Goal: Information Seeking & Learning: Check status

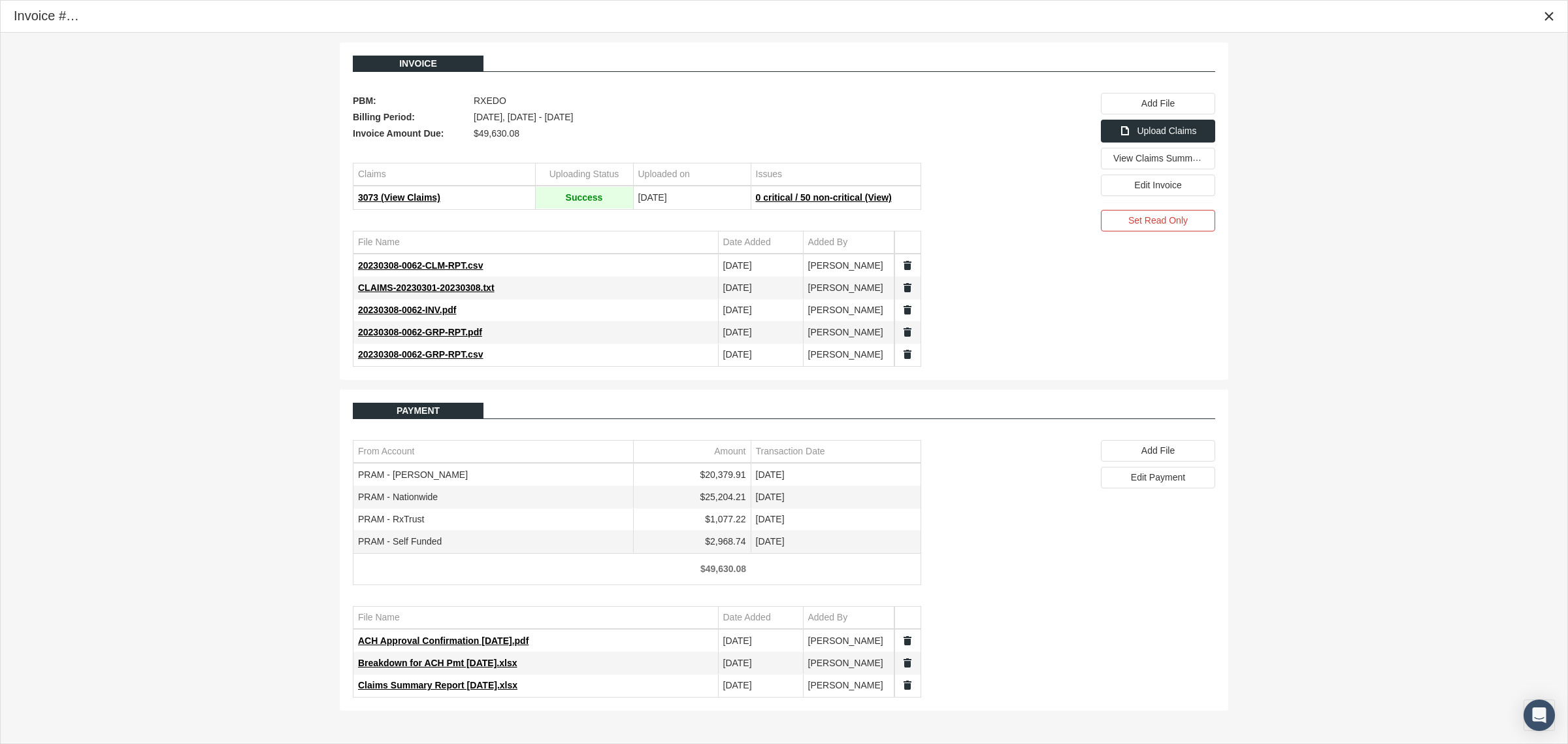
scroll to position [33, 0]
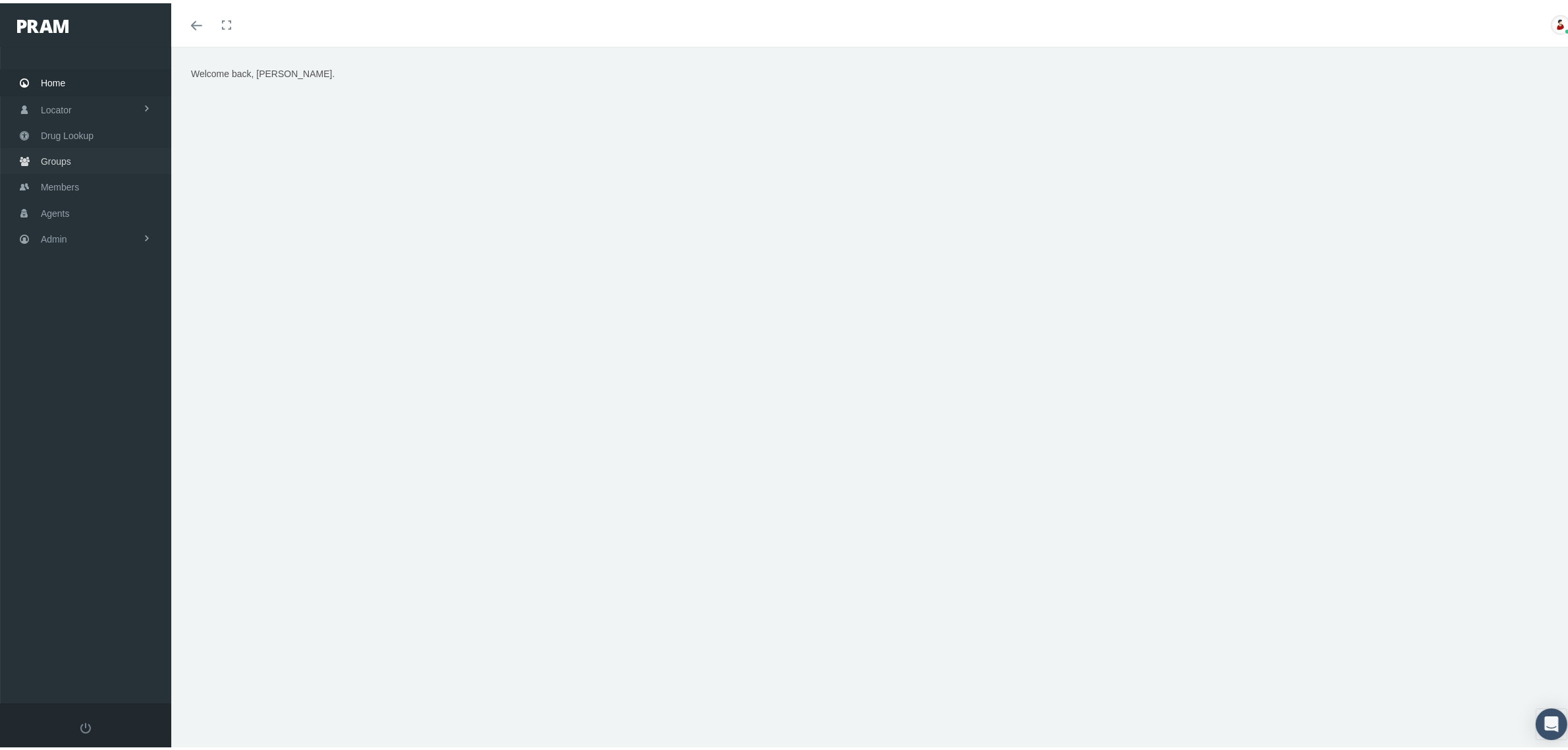
click at [70, 162] on span "Groups" at bounding box center [55, 158] width 30 height 25
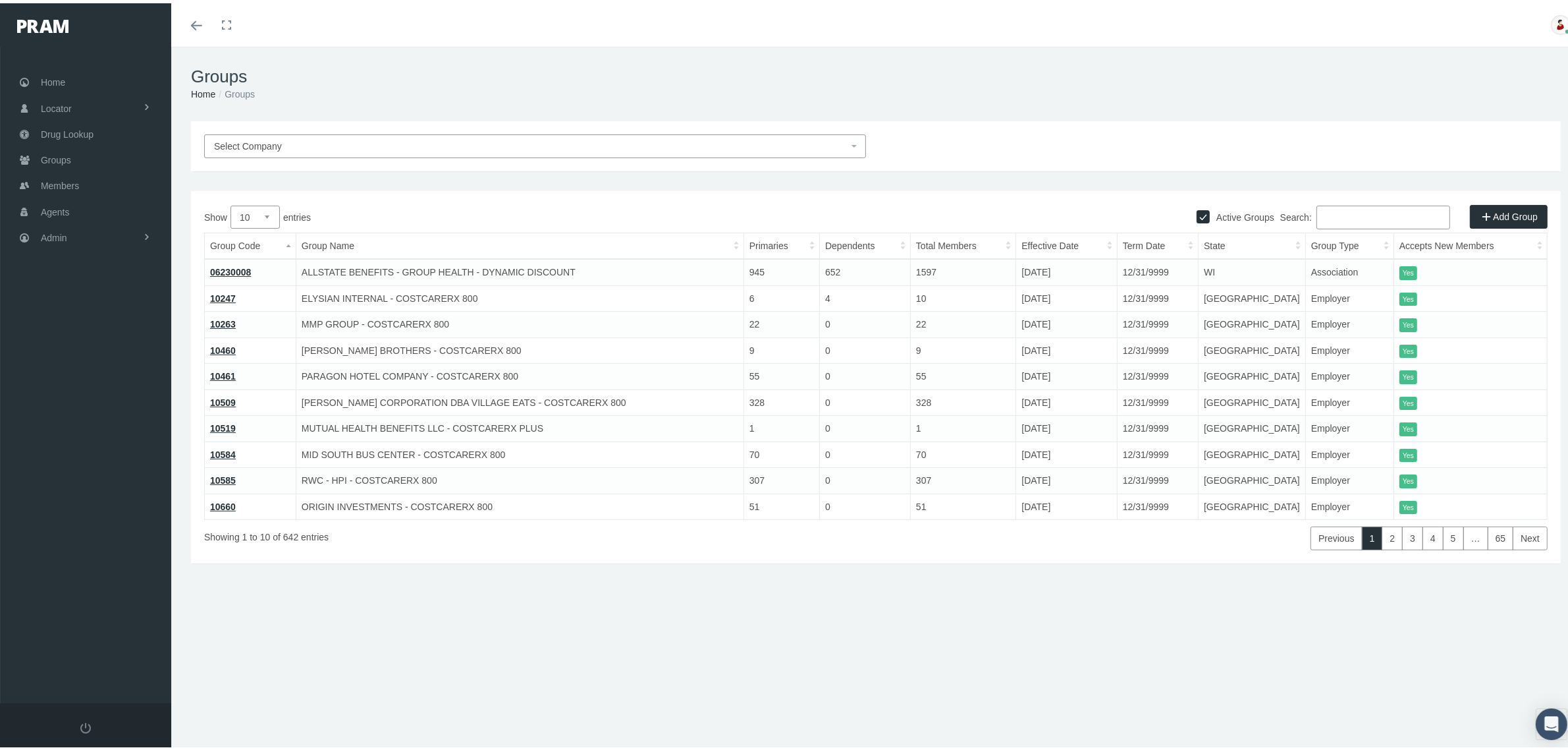
click at [1337, 210] on input "Search:" at bounding box center [1383, 214] width 134 height 24
paste input "730134MB"
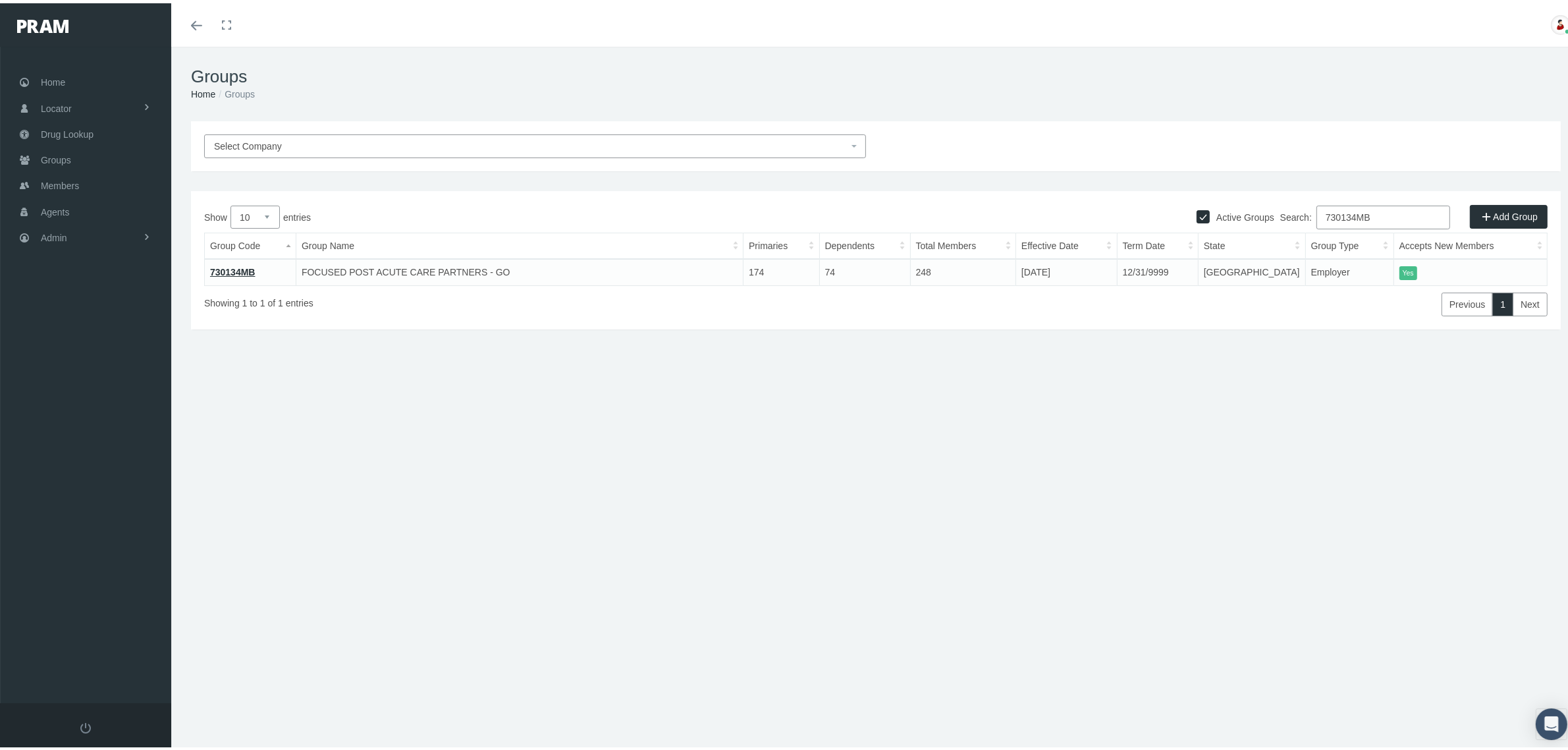
type input "730134MB"
click at [225, 266] on link "730134MB" at bounding box center [233, 268] width 46 height 11
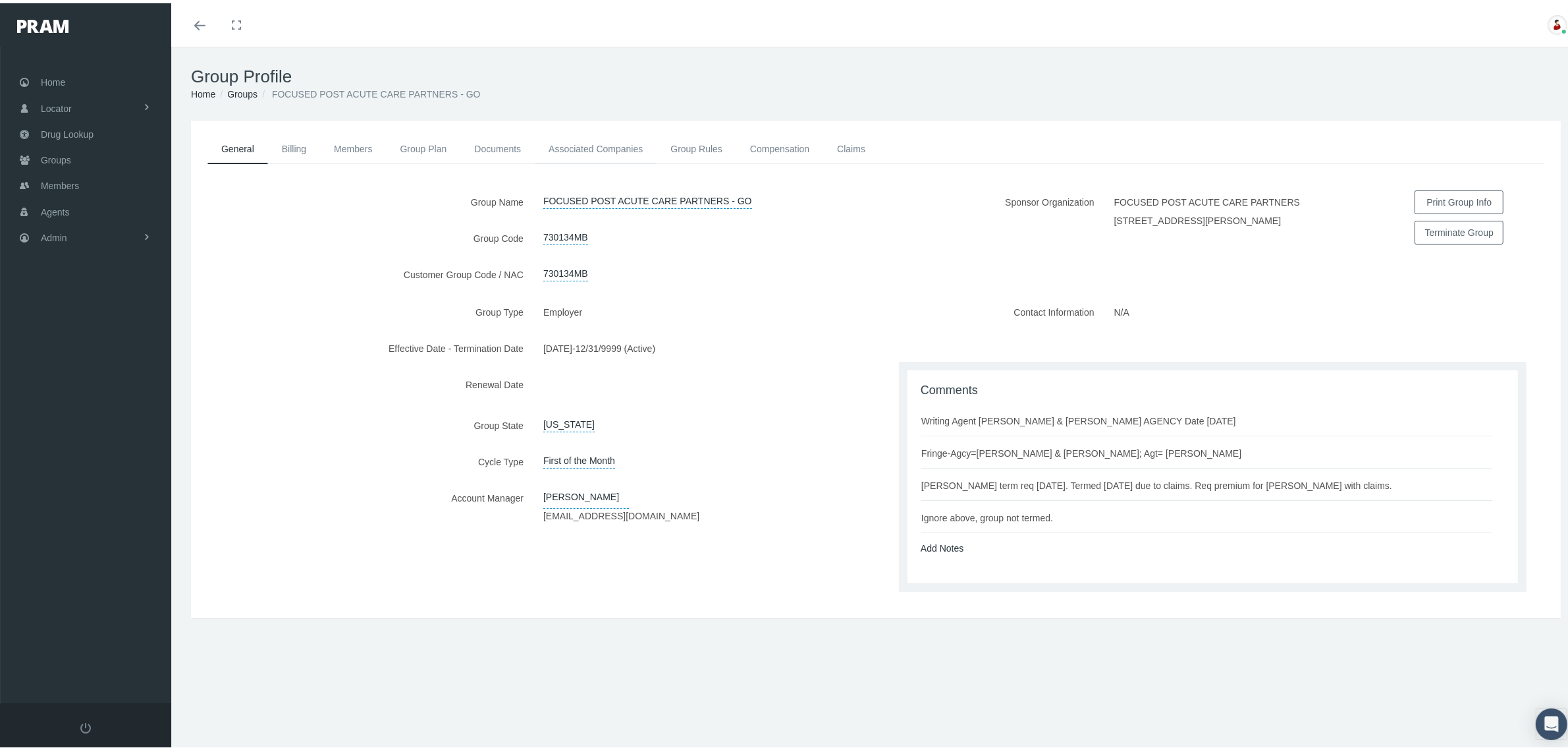
click at [588, 149] on link "Associated Companies" at bounding box center [596, 145] width 122 height 29
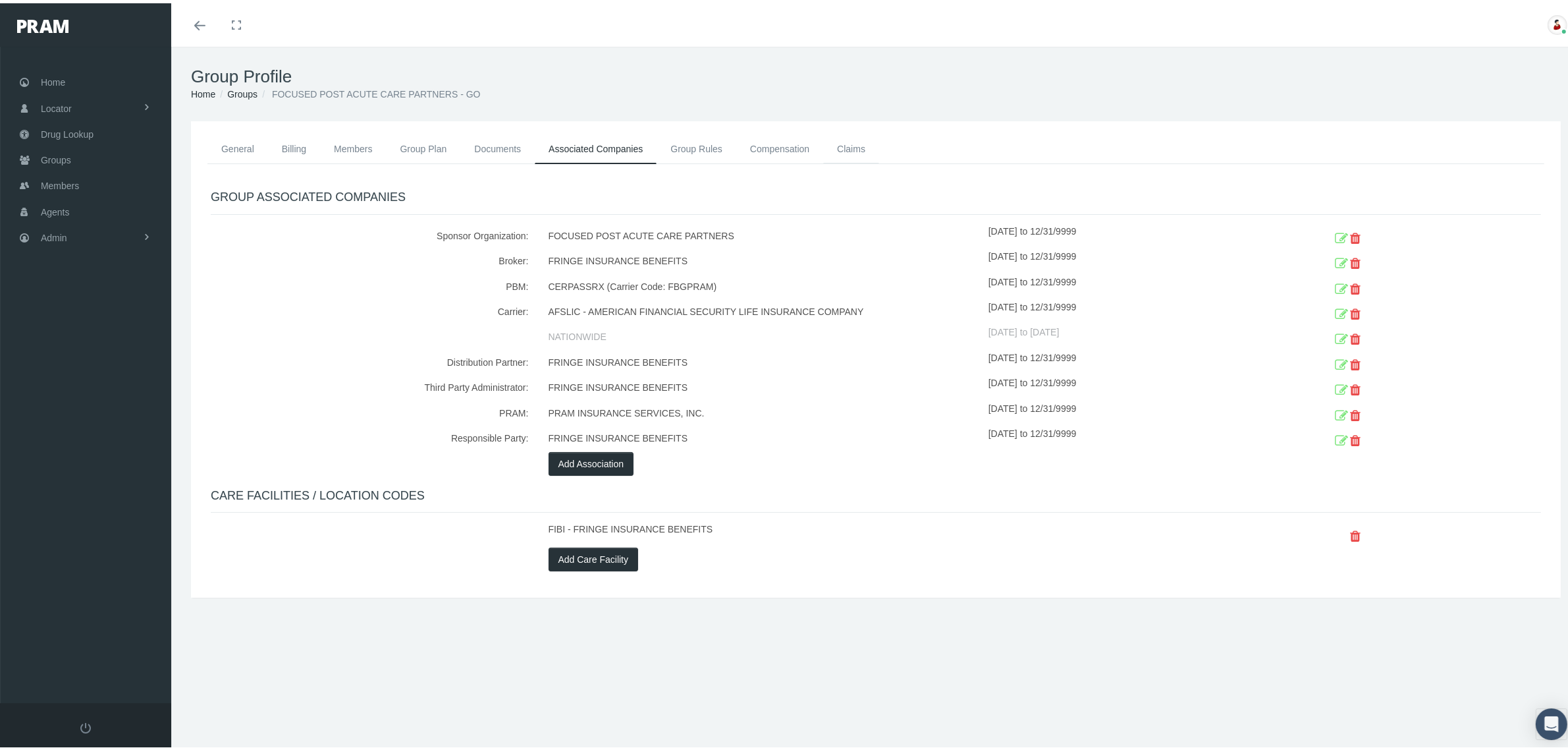
click at [857, 145] on link "Claims" at bounding box center [851, 145] width 56 height 29
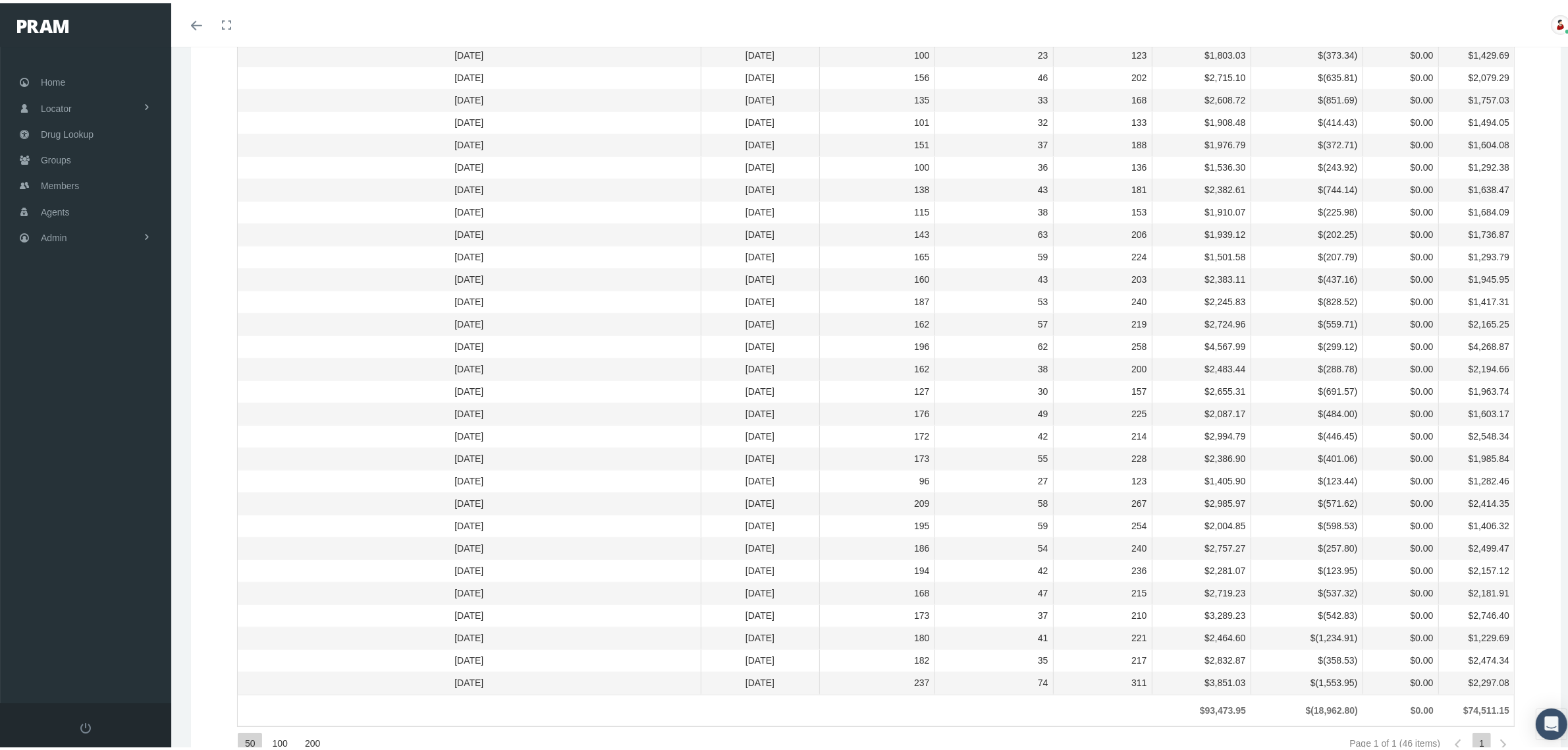
scroll to position [659, 0]
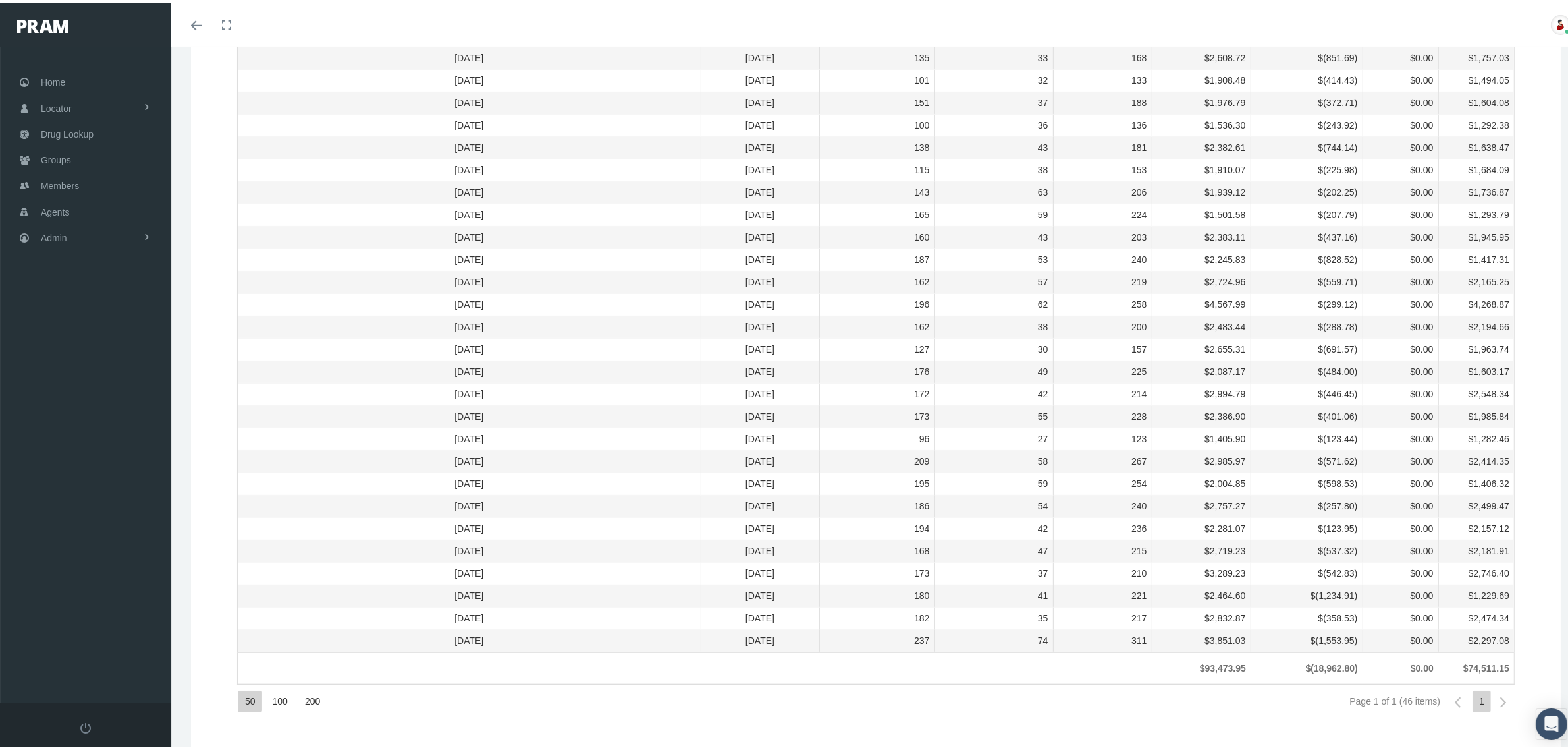
drag, startPoint x: 435, startPoint y: 578, endPoint x: 1499, endPoint y: 580, distance: 1064.0
click at [1499, 580] on tr "April 2022 04/30/2022 173 37 210 $3,289.23 $(542.83) $0.00 $2,746.40" at bounding box center [876, 571] width 1277 height 22
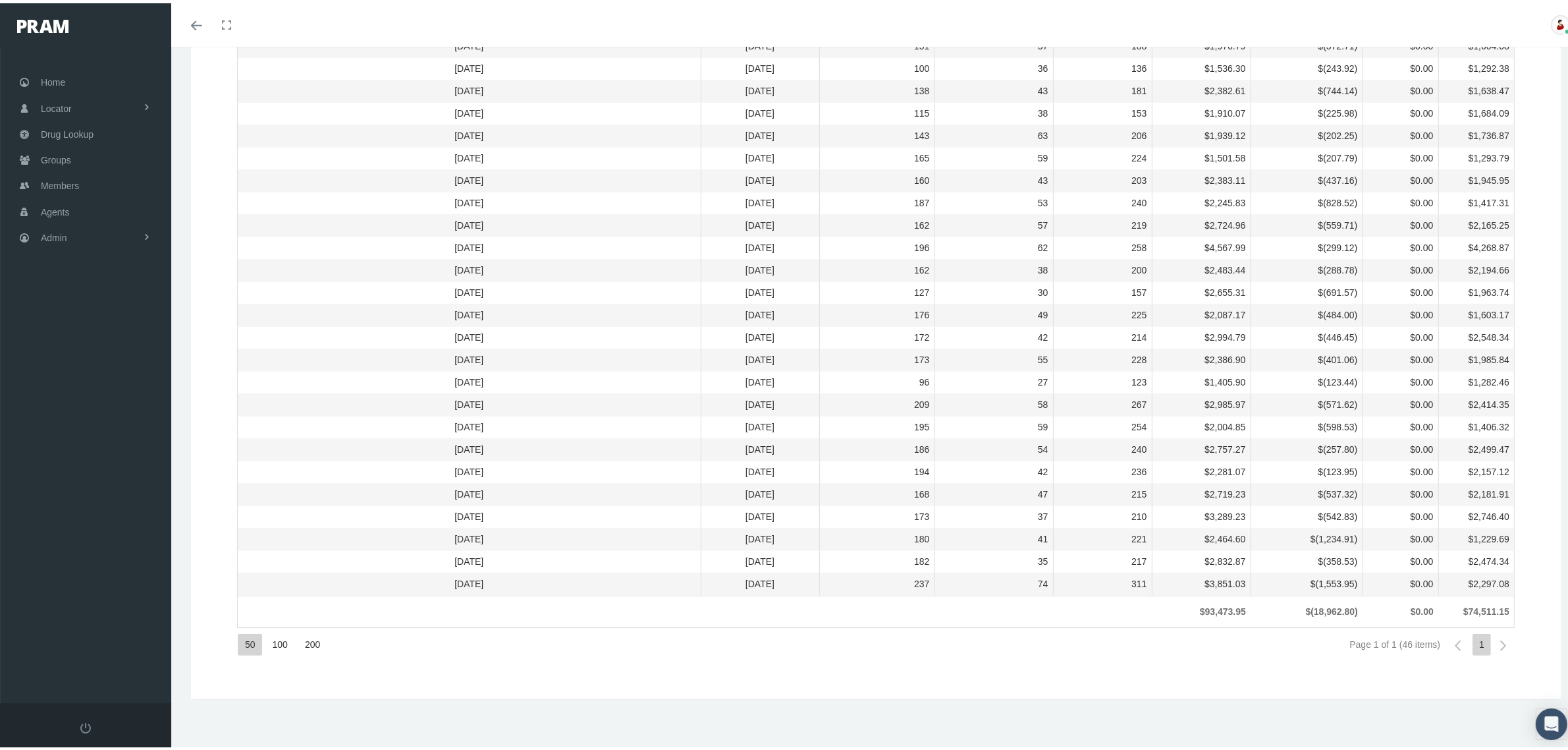
scroll to position [725, 0]
click at [60, 226] on span "Admin" at bounding box center [54, 235] width 27 height 25
click at [63, 306] on span "Claims" at bounding box center [68, 313] width 28 height 22
click at [69, 333] on span "PBM Invoices" at bounding box center [79, 339] width 57 height 22
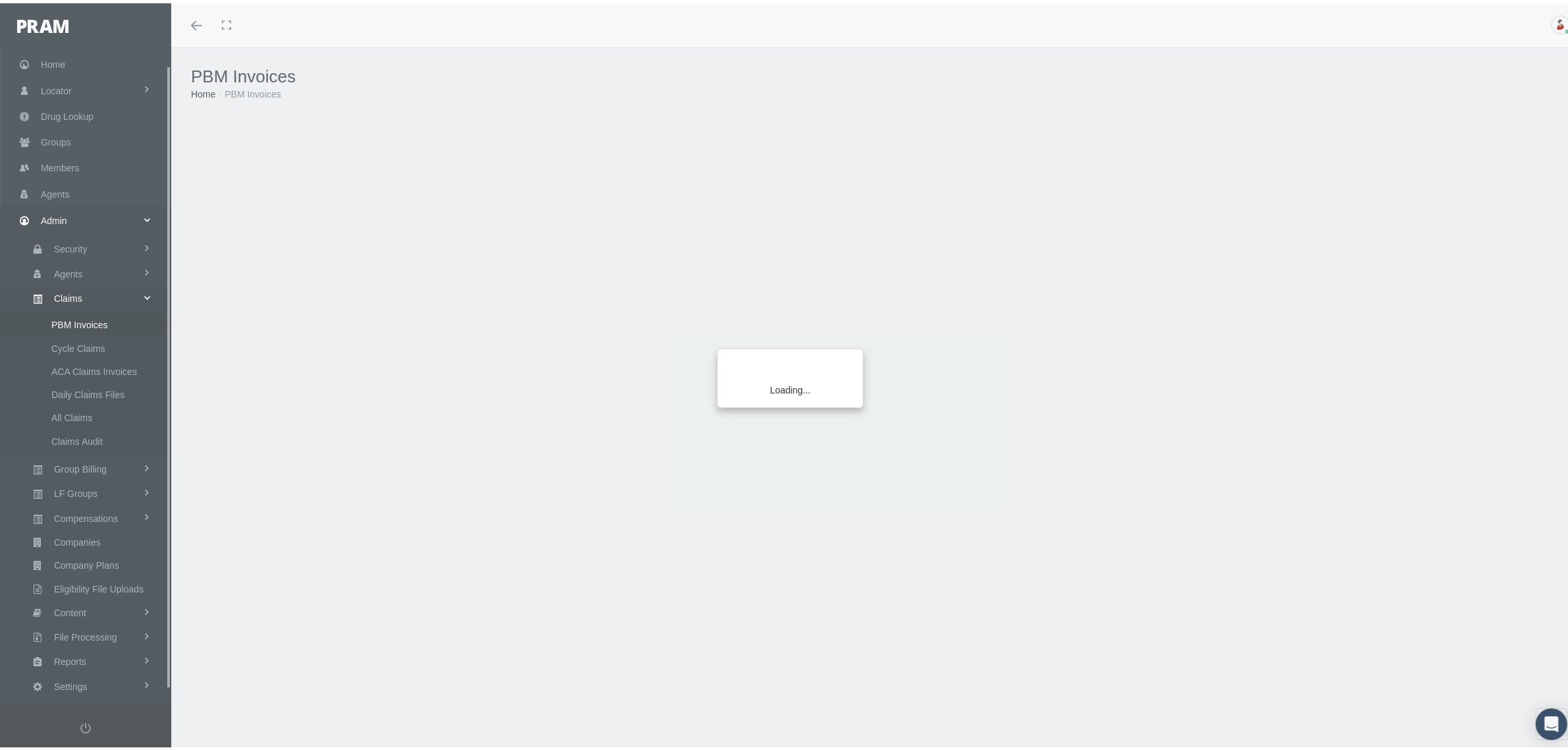
scroll to position [33, 0]
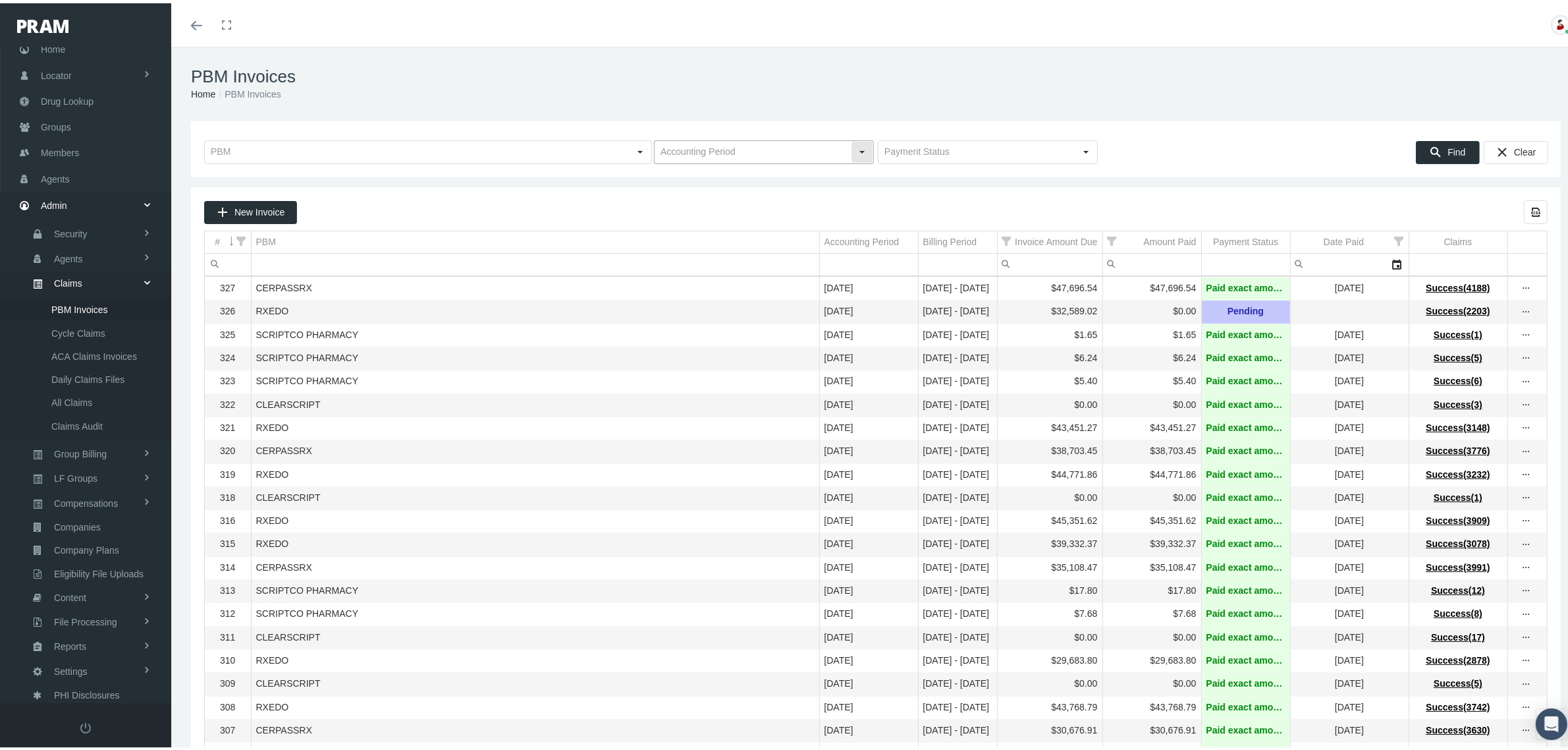
click at [840, 159] on input "text" at bounding box center [752, 149] width 196 height 22
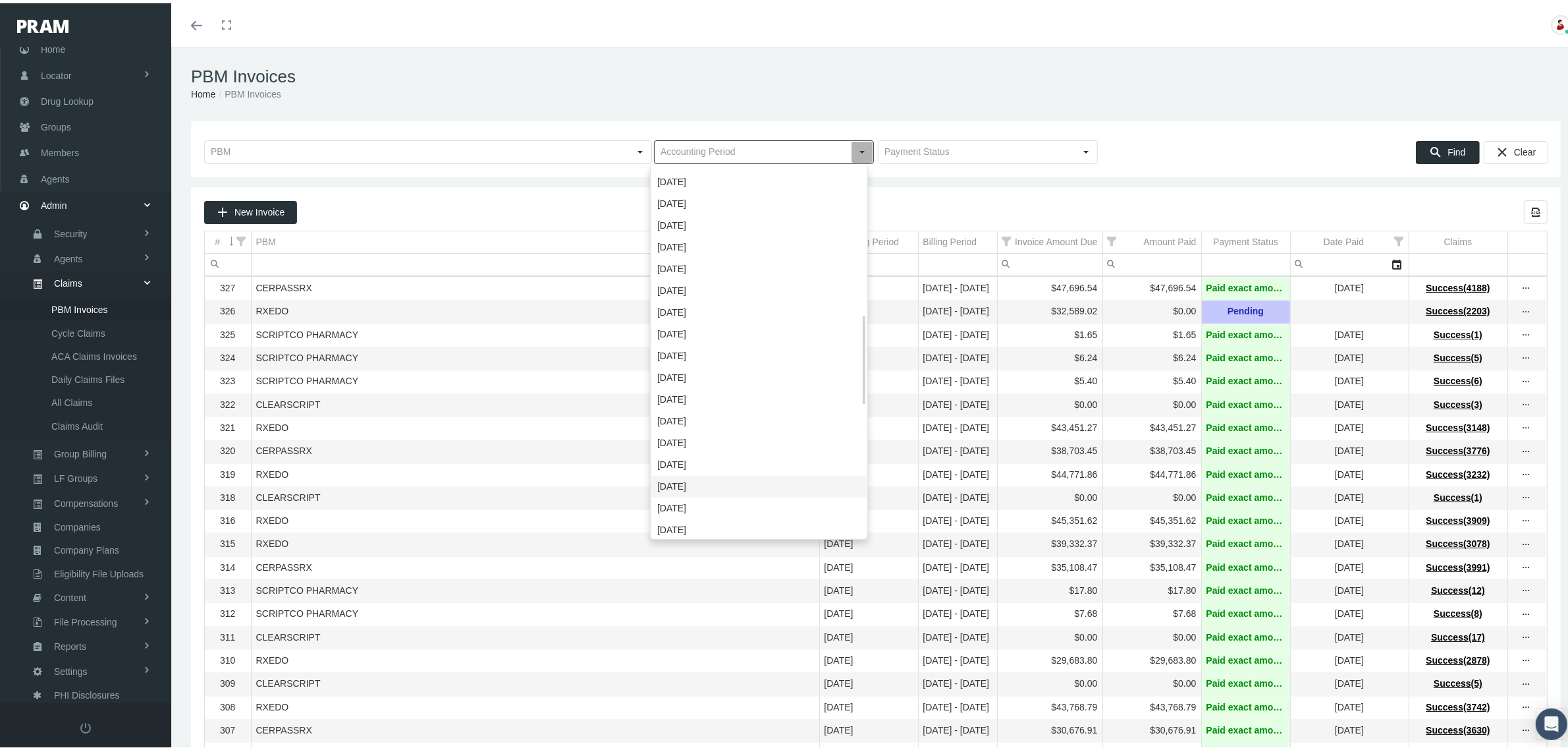
scroll to position [722, 0]
click at [736, 394] on div "April 2022" at bounding box center [759, 386] width 215 height 22
type input "April 2022"
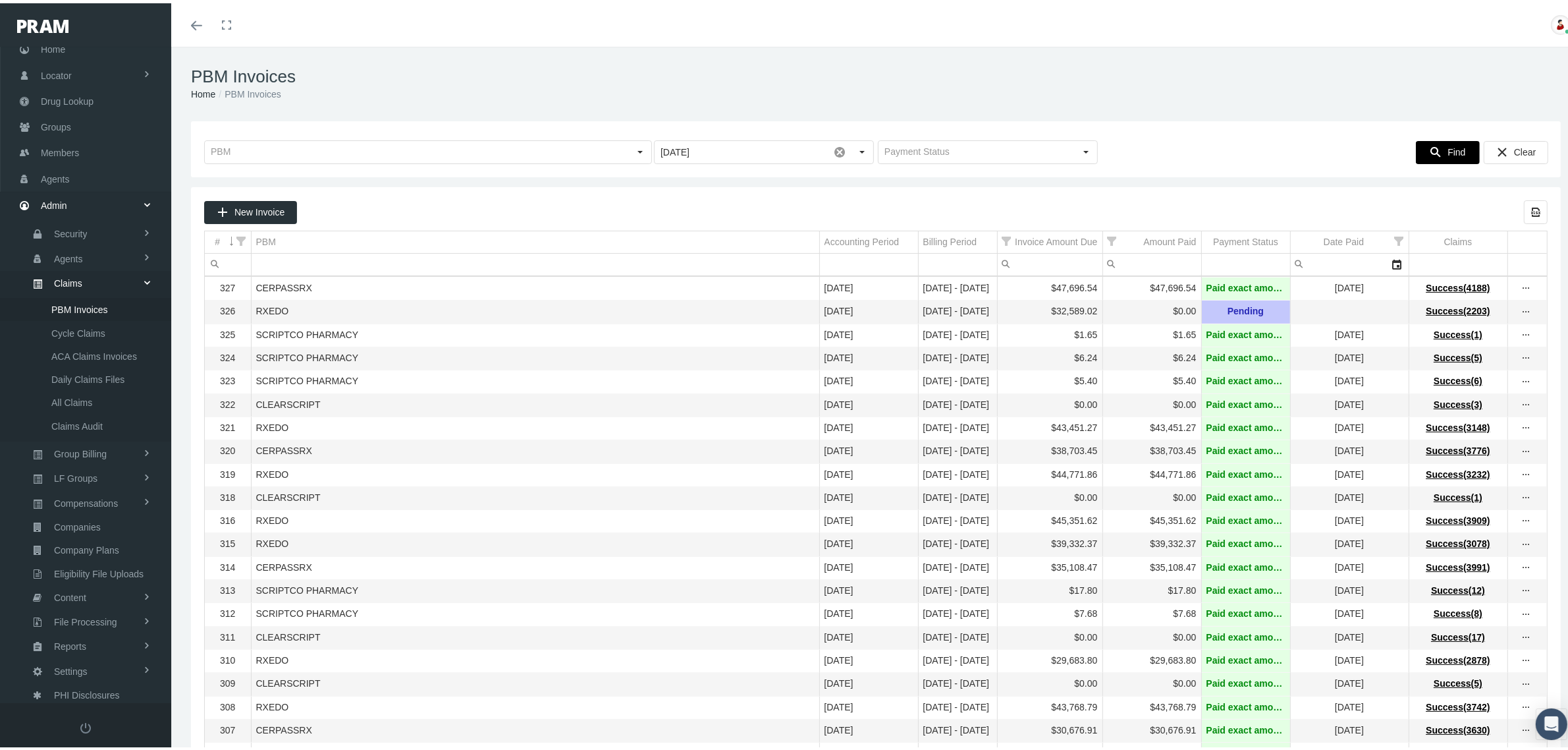
click at [1430, 150] on icon "Find" at bounding box center [1436, 149] width 12 height 12
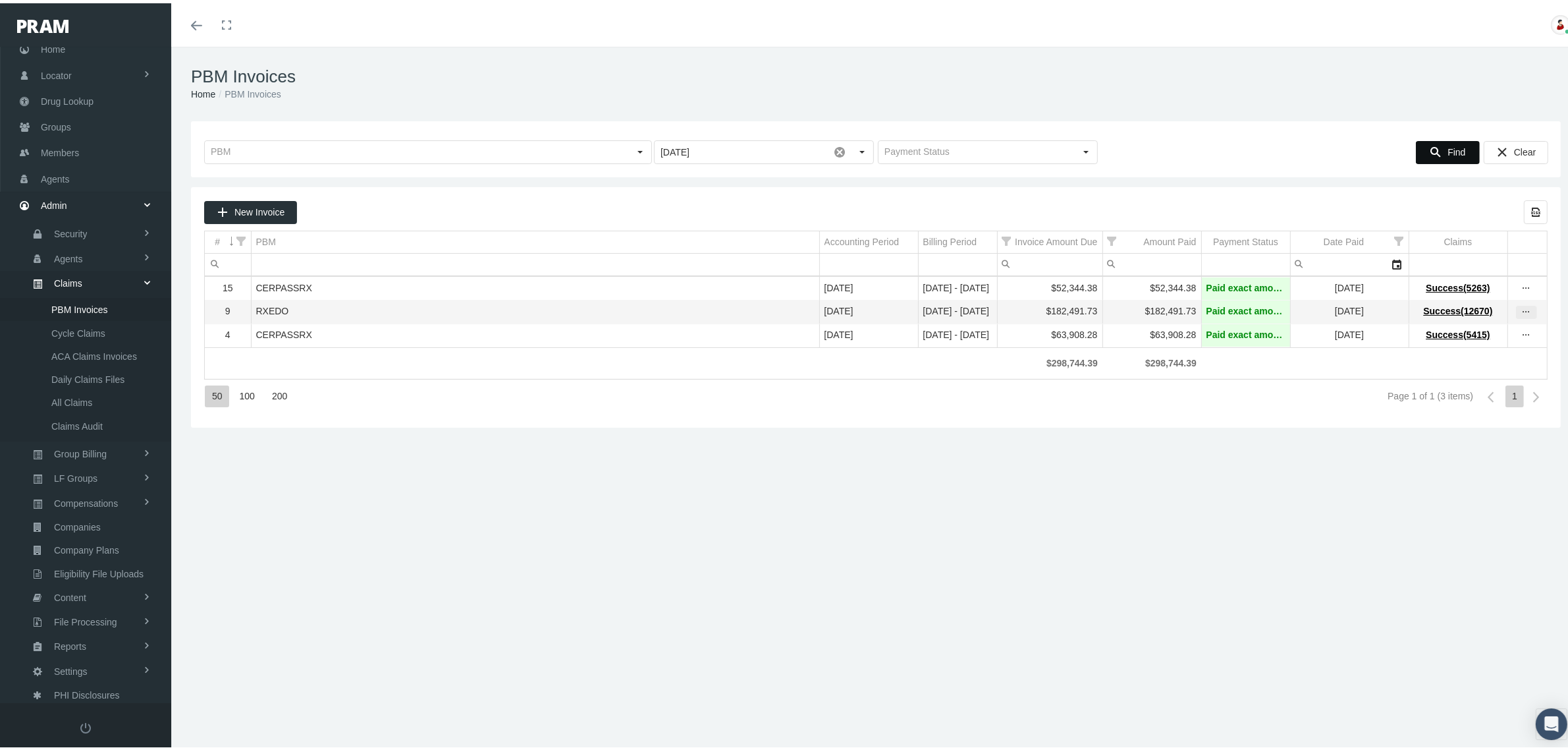
click at [1520, 311] on icon "more" at bounding box center [1526, 308] width 12 height 12
click at [64, 121] on span "Groups" at bounding box center [55, 124] width 30 height 25
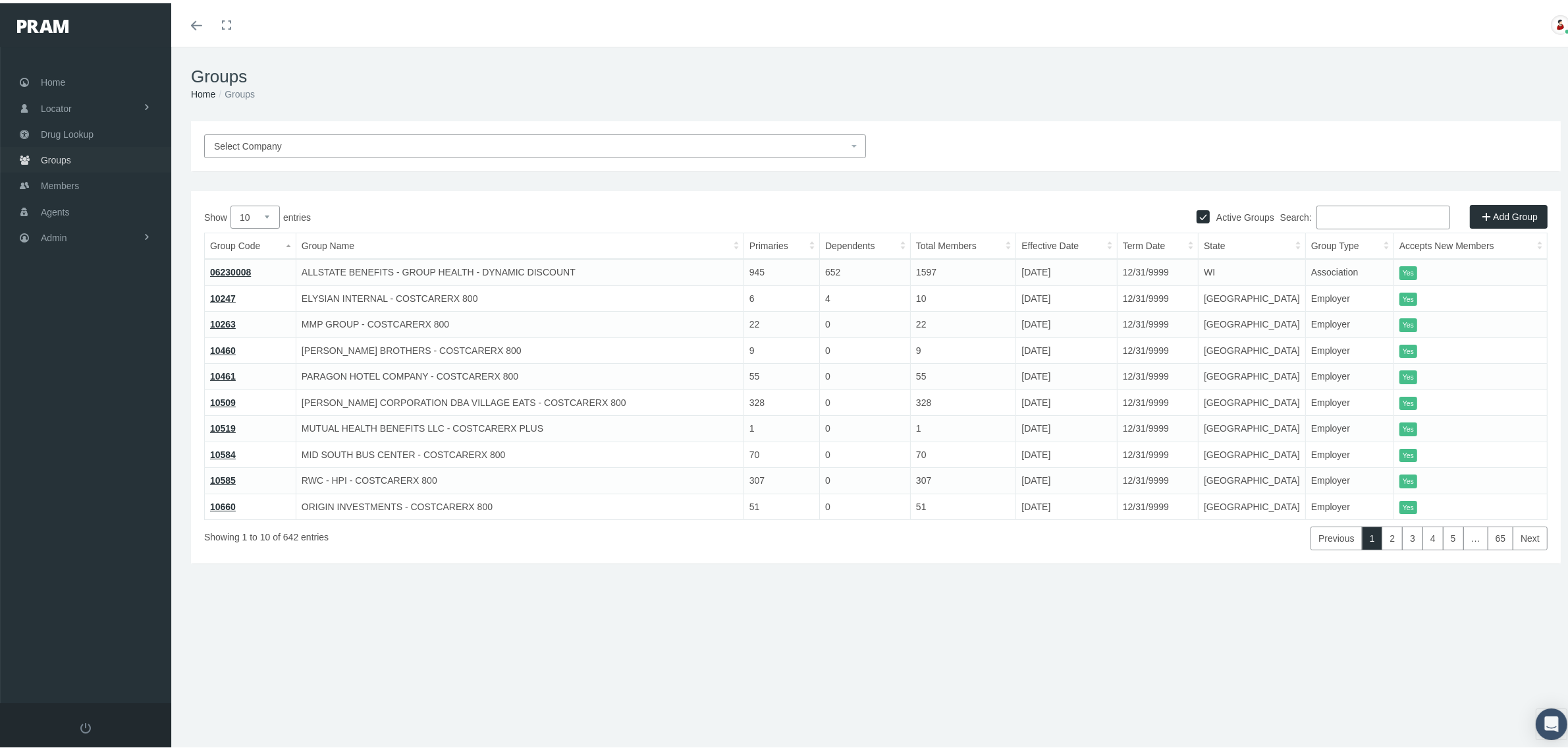
click at [61, 149] on span "Groups" at bounding box center [55, 157] width 30 height 25
click at [1345, 218] on input "Search:" at bounding box center [1383, 214] width 134 height 24
paste input "730134MB"
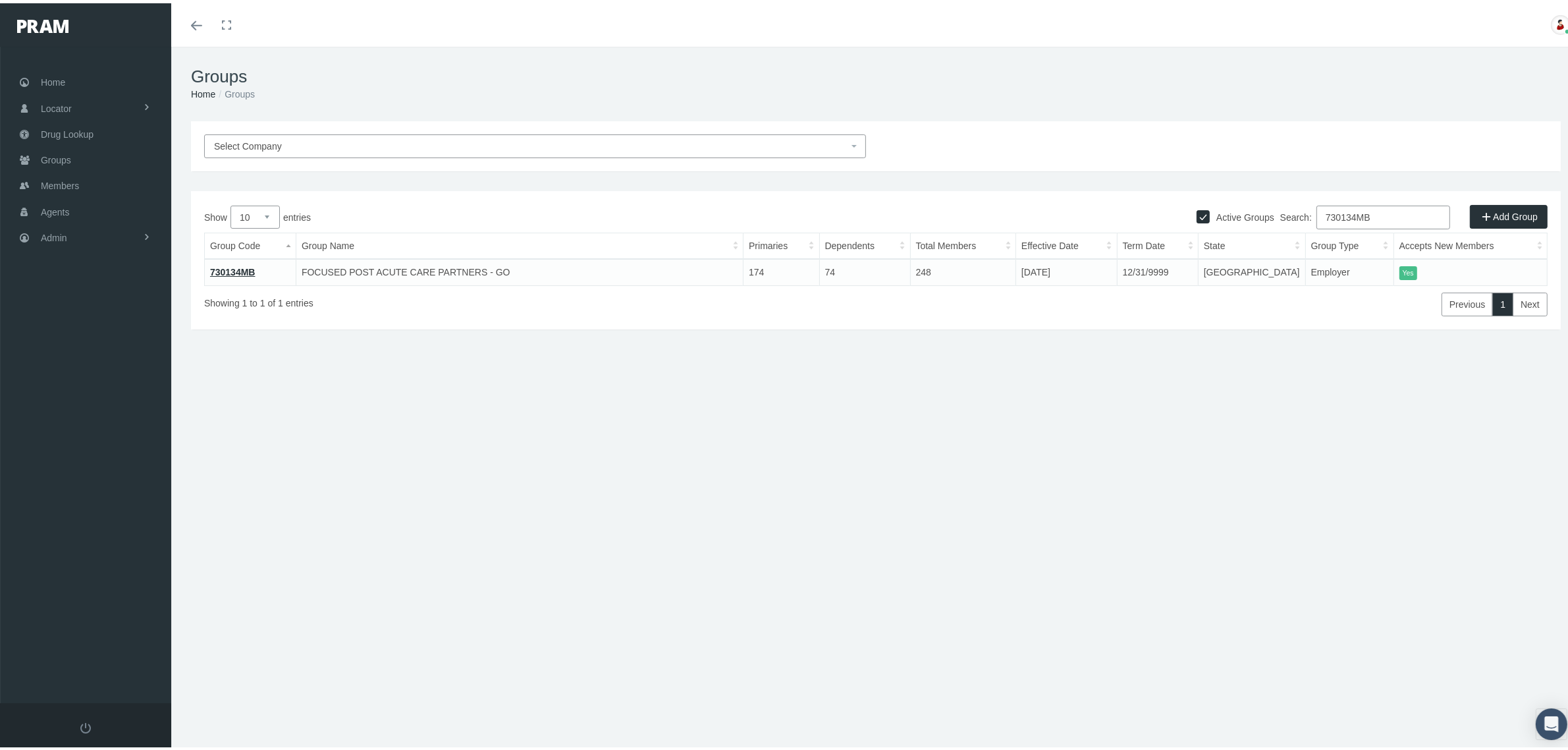
type input "730134MB"
click at [239, 271] on link "730134MB" at bounding box center [233, 268] width 46 height 11
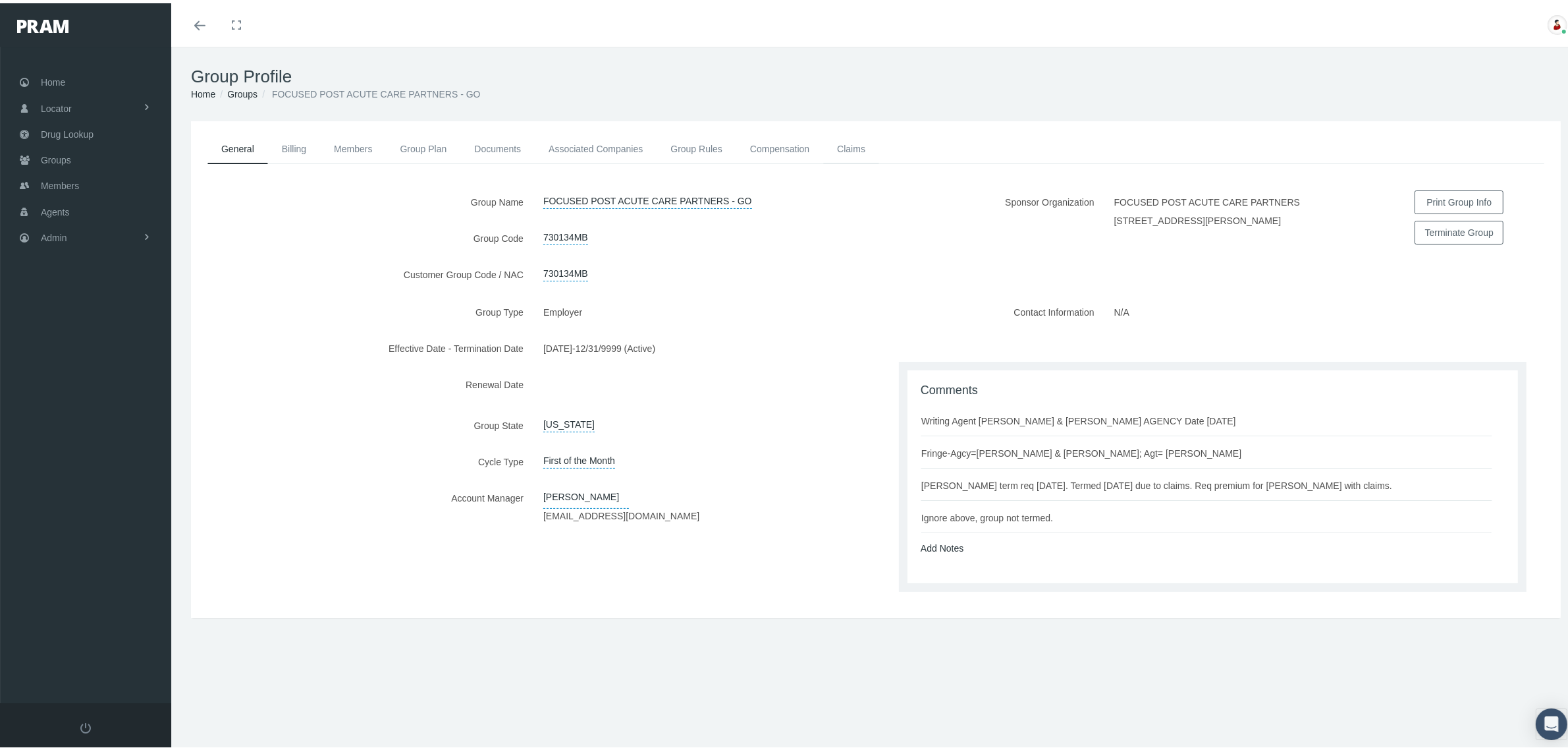
click at [848, 143] on link "Claims" at bounding box center [851, 145] width 56 height 29
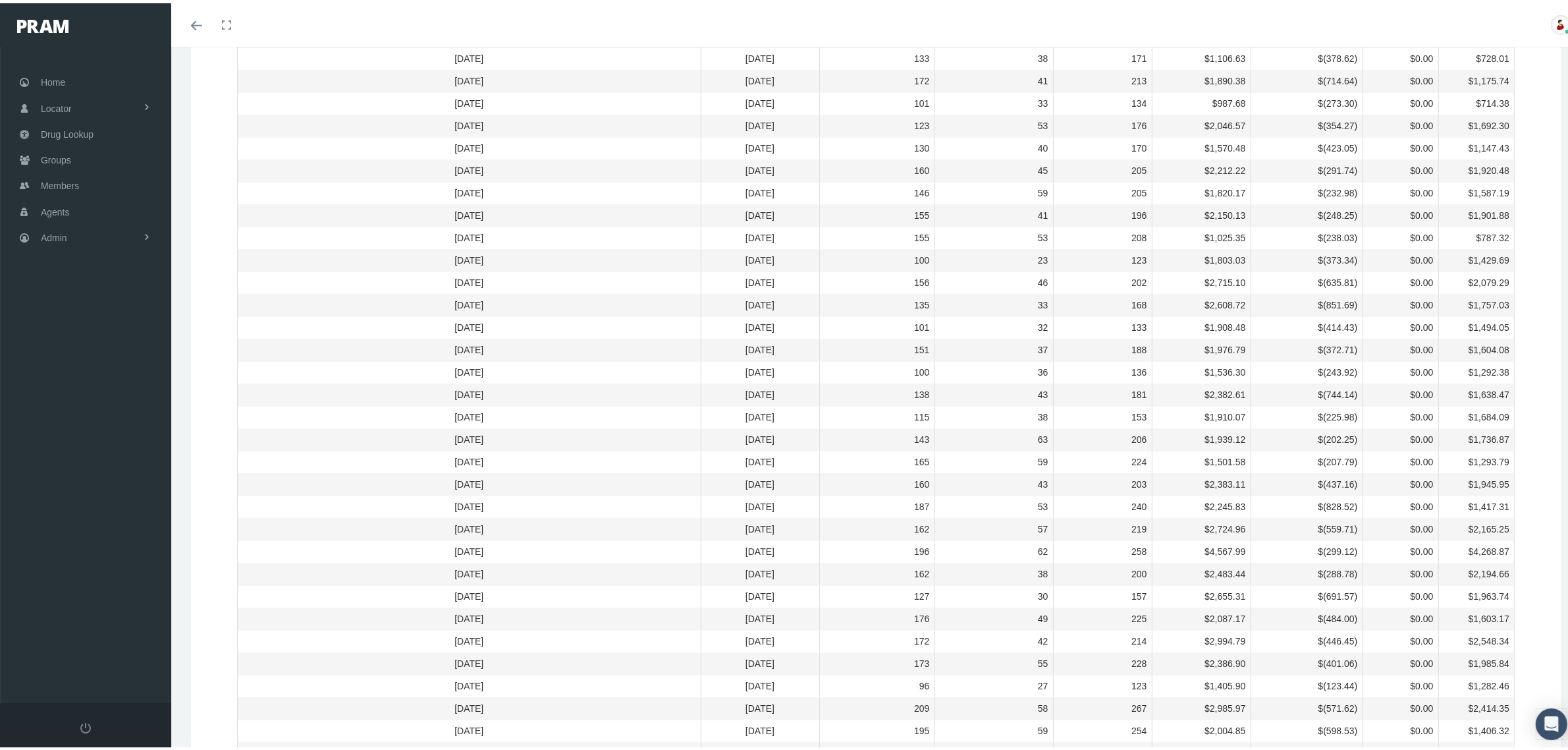
scroll to position [725, 0]
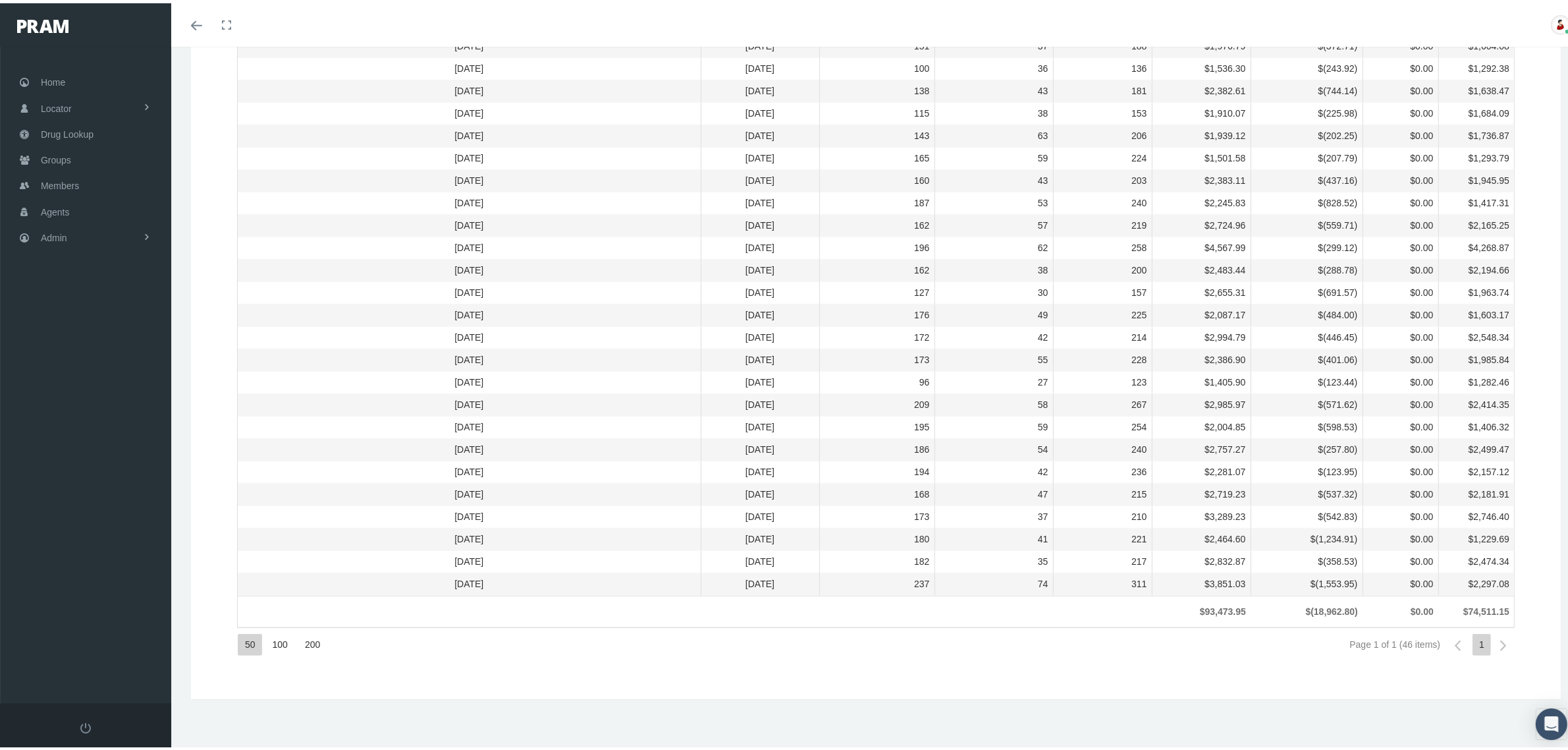
click at [909, 514] on td "173" at bounding box center [876, 514] width 116 height 22
drag, startPoint x: 434, startPoint y: 512, endPoint x: 1497, endPoint y: 519, distance: 1063.0
click at [1497, 519] on tr "April 2022 04/30/2022 173 37 210 $3,289.23 $(542.83) $0.00 $2,746.40" at bounding box center [876, 514] width 1277 height 22
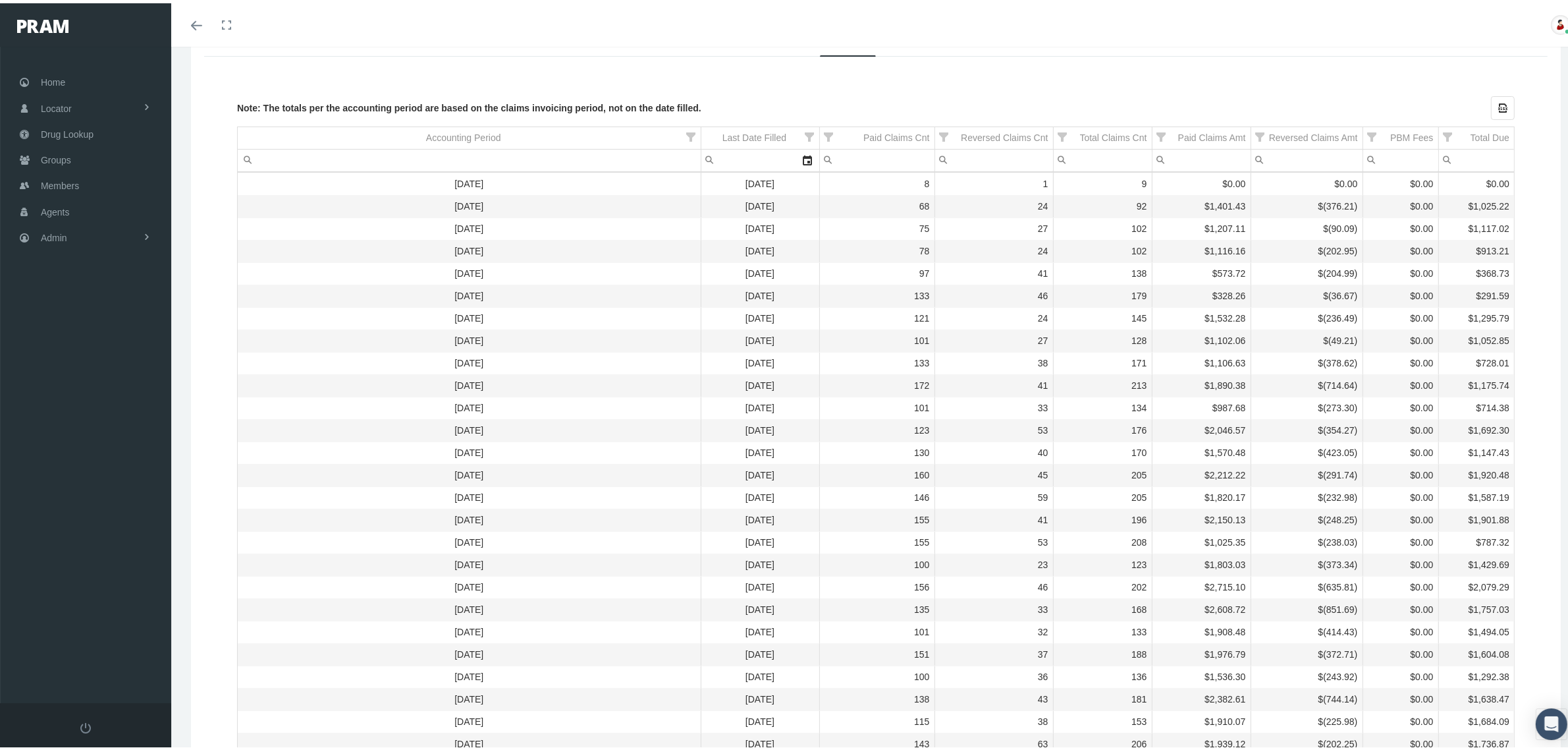
scroll to position [0, 0]
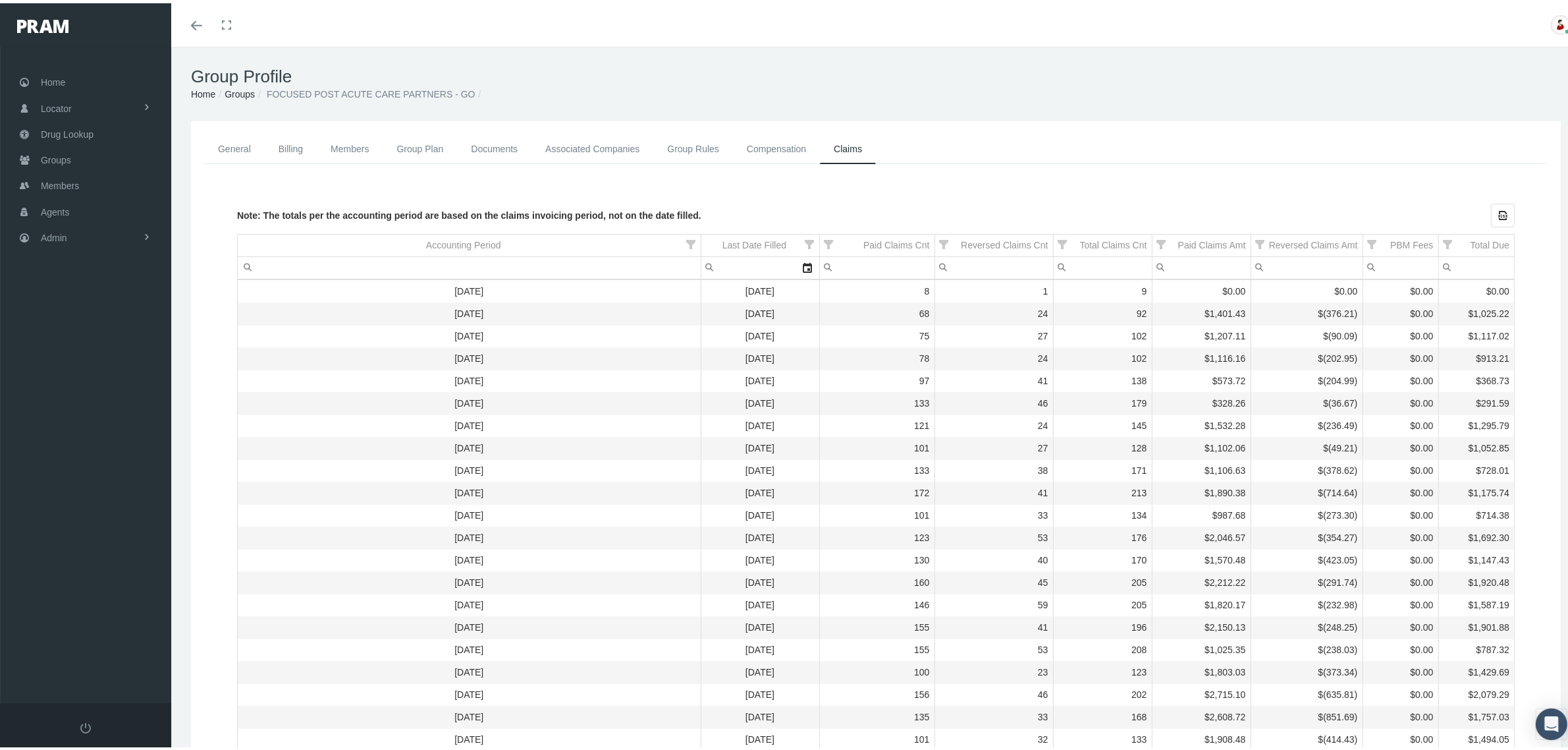
click at [239, 143] on link "General" at bounding box center [234, 146] width 60 height 29
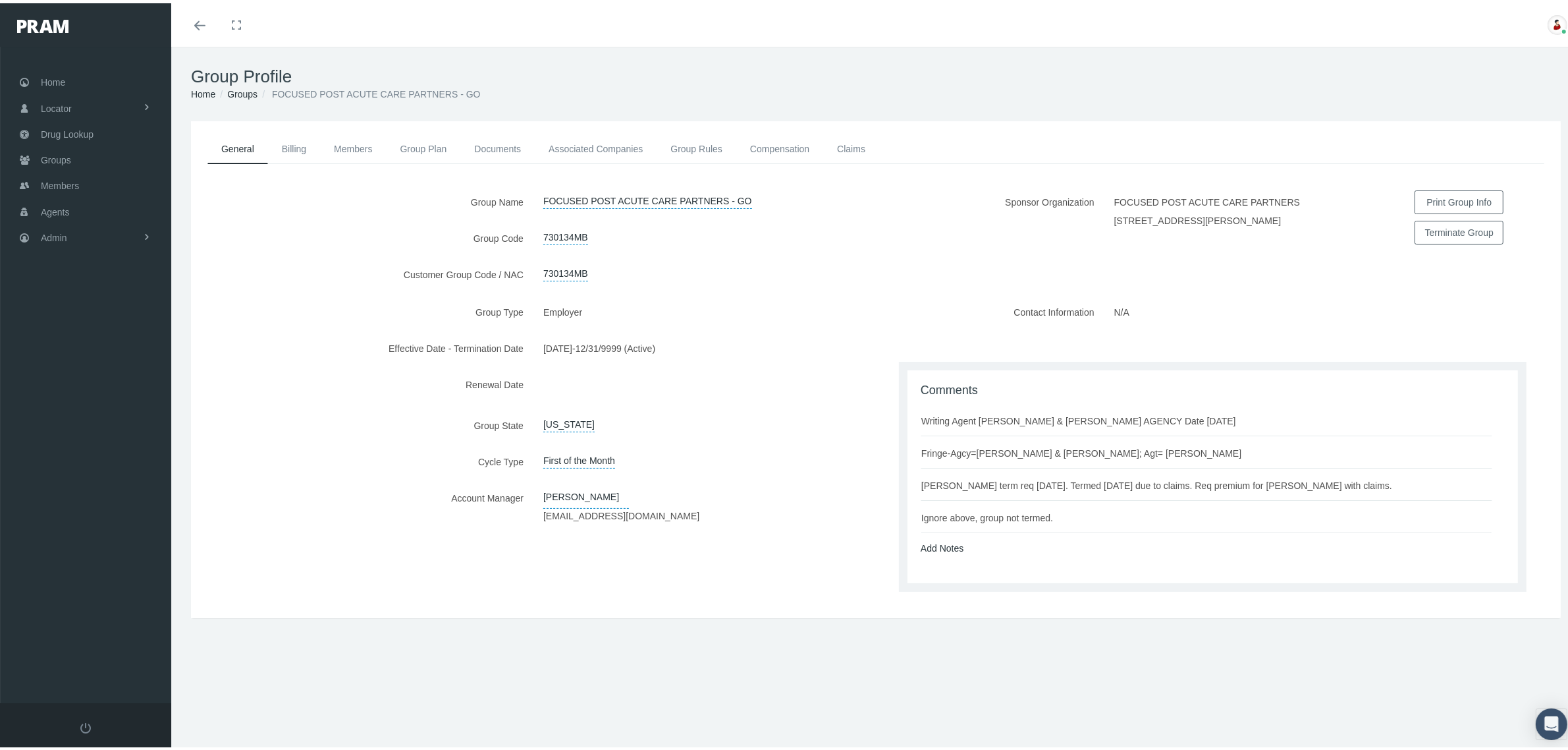
click at [617, 235] on div "730134MB" at bounding box center [704, 235] width 343 height 23
copy div "730134MB"
